Goal: Check status

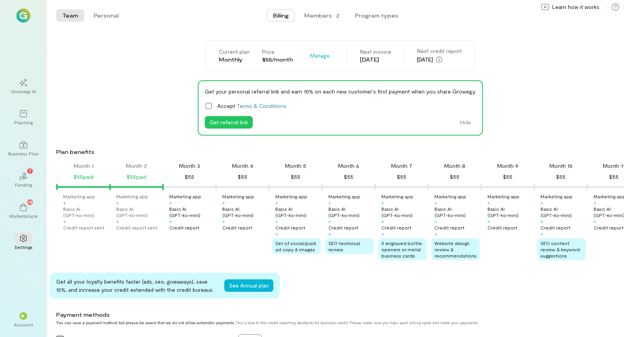
scroll to position [0, 27]
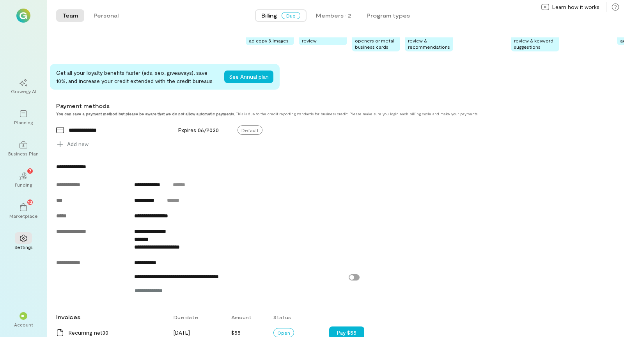
scroll to position [271, 0]
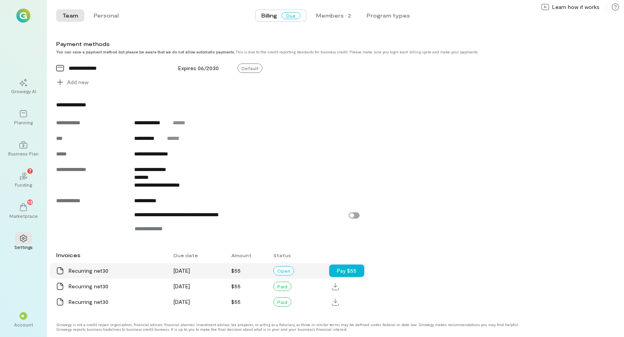
click at [285, 270] on div "Open" at bounding box center [283, 270] width 21 height 9
